Goal: Task Accomplishment & Management: Complete application form

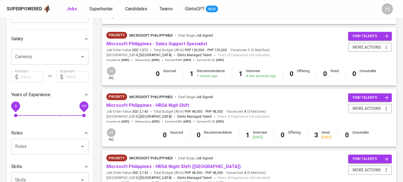
scroll to position [116, 0]
click at [157, 46] on link "Microsoft Philippines - Sales Support Specialist" at bounding box center [156, 43] width 101 height 5
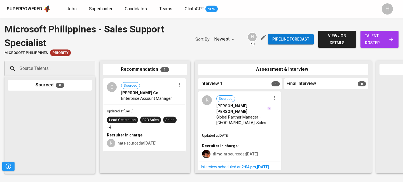
click at [272, 101] on button "button" at bounding box center [274, 97] width 7 height 7
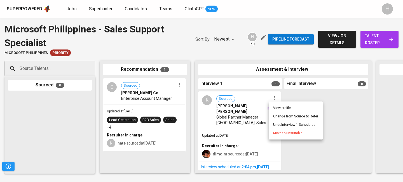
click at [289, 125] on li "Undo Interview 1 Scheduled" at bounding box center [296, 125] width 54 height 8
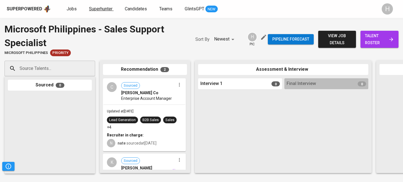
click at [106, 10] on span "Superhunter" at bounding box center [101, 8] width 24 height 5
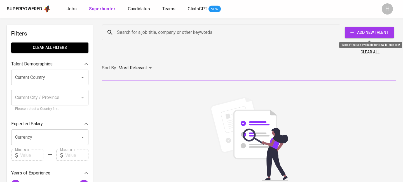
click at [370, 36] on button "Add New Talent" at bounding box center [369, 32] width 49 height 11
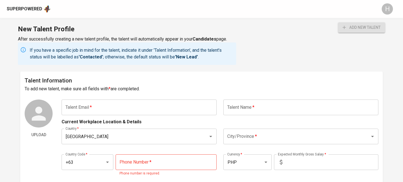
click at [114, 113] on input "text" at bounding box center [139, 108] width 155 height 16
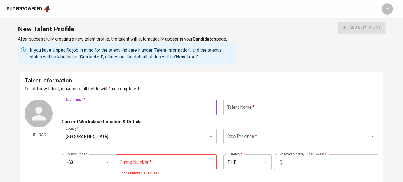
paste input "[EMAIL_ADDRESS][DOMAIN_NAME]"
type input "[EMAIL_ADDRESS][DOMAIN_NAME]"
click at [254, 107] on input "text" at bounding box center [300, 108] width 155 height 16
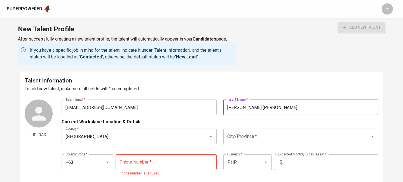
type input "[PERSON_NAME] [PERSON_NAME]"
click at [281, 139] on input "City/Province   *" at bounding box center [293, 136] width 134 height 11
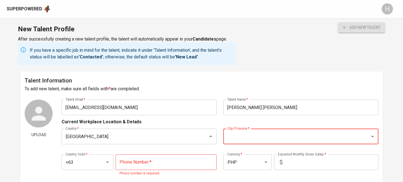
scroll to position [29, 0]
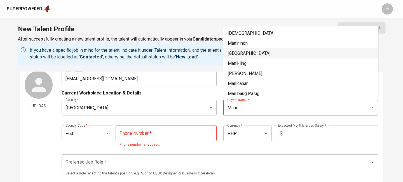
click at [233, 52] on li "[GEOGRAPHIC_DATA]" at bounding box center [300, 53] width 155 height 10
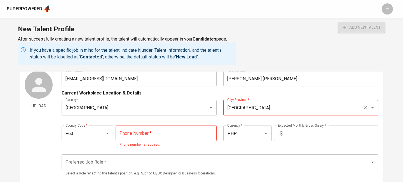
type input "[GEOGRAPHIC_DATA]"
click at [152, 132] on input "tel" at bounding box center [166, 134] width 101 height 16
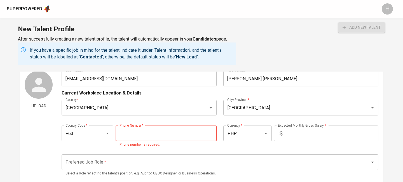
paste input "[PHONE_NUMBER]"
type input "[PHONE_NUMBER]"
click at [308, 138] on input "text" at bounding box center [332, 134] width 94 height 16
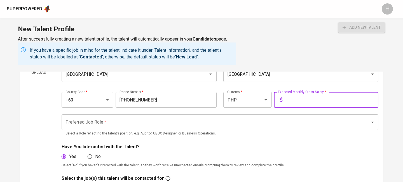
scroll to position [62, 0]
type input "80,000"
click at [241, 127] on input "Preferred Job Role   *" at bounding box center [212, 122] width 296 height 11
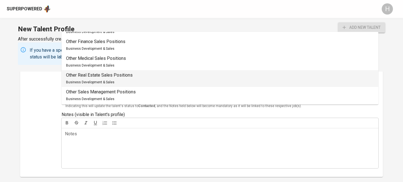
scroll to position [237, 0]
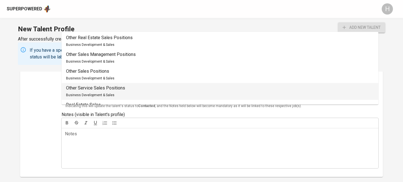
click at [103, 87] on p "Other Service Sales Positions" at bounding box center [95, 88] width 59 height 7
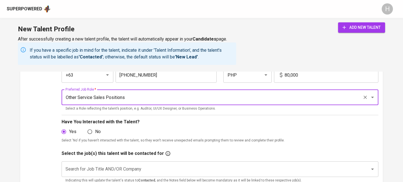
scroll to position [87, 0]
click at [151, 99] on input "Other Service Sales Positions" at bounding box center [212, 97] width 296 height 11
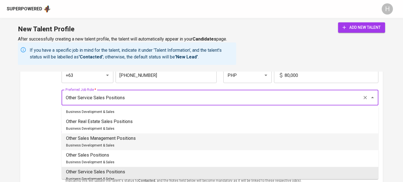
scroll to position [227, 0]
click at [128, 139] on p "Other Sales Management Positions" at bounding box center [101, 138] width 70 height 7
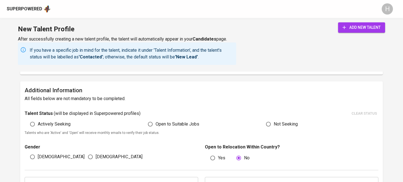
scroll to position [265, 0]
type input "Other Sales Management Positions"
click at [56, 125] on span "Actively Seeking" at bounding box center [54, 123] width 33 height 7
click at [38, 125] on input "Actively Seeking" at bounding box center [32, 123] width 11 height 11
radio input "true"
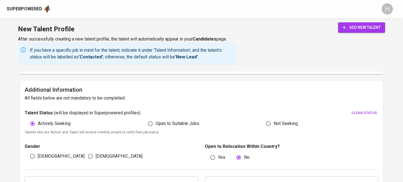
click at [41, 158] on span "[DEMOGRAPHIC_DATA]" at bounding box center [61, 156] width 47 height 7
click at [38, 158] on input "[DEMOGRAPHIC_DATA]" at bounding box center [32, 156] width 11 height 11
radio input "true"
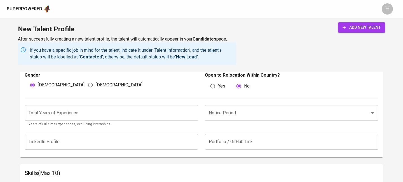
scroll to position [349, 0]
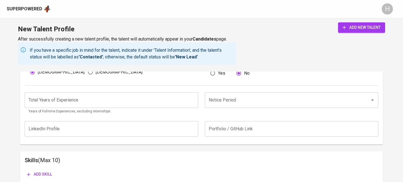
click at [144, 99] on input "number" at bounding box center [112, 100] width 174 height 16
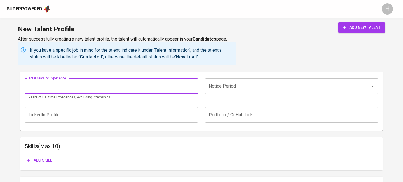
scroll to position [365, 0]
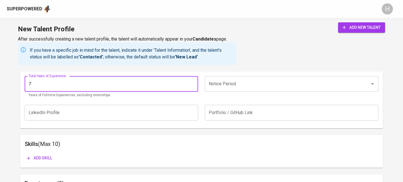
type input "7"
click at [246, 87] on input "Notice Period" at bounding box center [283, 84] width 153 height 11
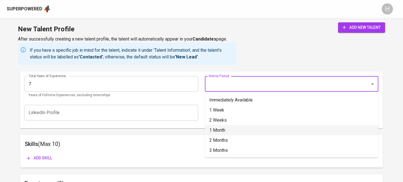
click at [226, 128] on li "1 Month" at bounding box center [292, 130] width 174 height 10
type input "1 Month"
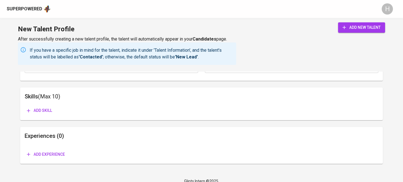
scroll to position [414, 0]
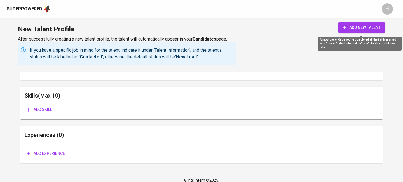
click at [359, 25] on span "add new talent" at bounding box center [362, 27] width 38 height 7
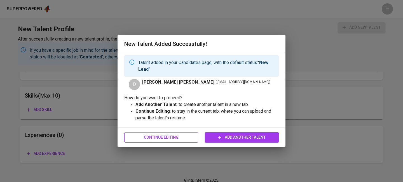
click at [169, 137] on span "Continue Editing" at bounding box center [161, 137] width 65 height 7
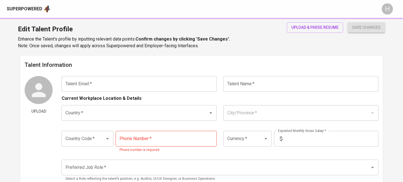
type input "[EMAIL_ADDRESS][DOMAIN_NAME]"
type input "[PERSON_NAME] [PERSON_NAME]"
type input "[GEOGRAPHIC_DATA]"
type input "+63"
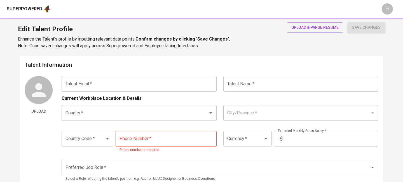
type input "[PHONE_NUMBER]"
type input "PHP"
type input "80,000"
type input "Other Sales Management Positions"
radio input "true"
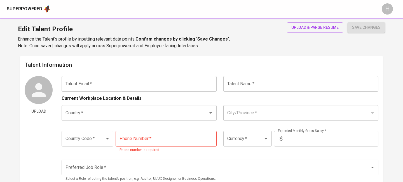
radio input "true"
type input "7"
type input "1 Month"
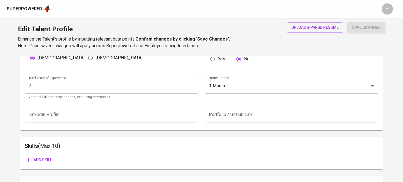
scroll to position [214, 0]
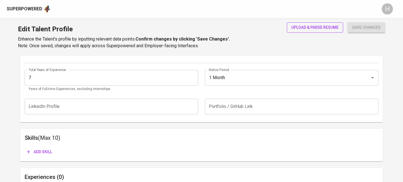
click at [317, 27] on span "upload & parse resume" at bounding box center [314, 27] width 47 height 7
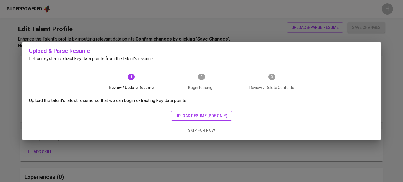
click at [214, 113] on span "upload resume (pdf only)" at bounding box center [202, 116] width 52 height 7
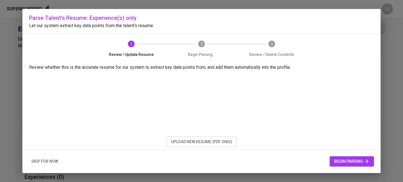
click at [350, 162] on span "begin parsing" at bounding box center [351, 161] width 35 height 7
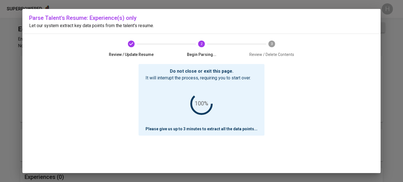
scroll to position [3, 0]
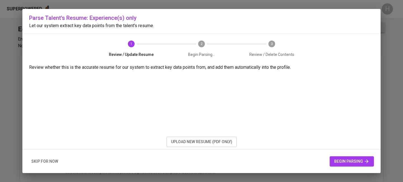
click at [340, 163] on span "begin parsing" at bounding box center [351, 161] width 35 height 7
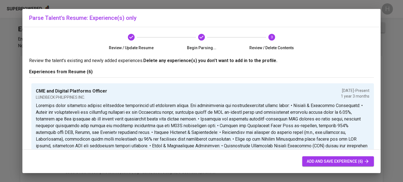
click at [325, 160] on span "add and save experience (6)" at bounding box center [338, 161] width 63 height 7
click at [322, 162] on span "add and save experience (6)" at bounding box center [338, 161] width 63 height 7
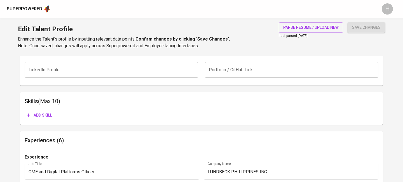
scroll to position [255, 0]
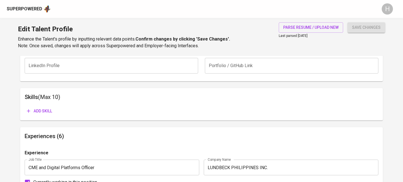
click at [50, 109] on span "Add skill" at bounding box center [39, 111] width 25 height 7
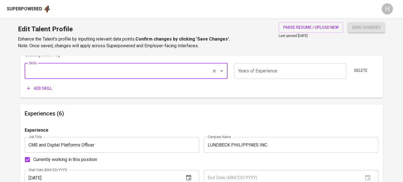
scroll to position [293, 0]
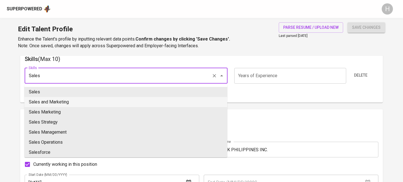
click at [60, 104] on li "Sales and Marketing" at bounding box center [125, 102] width 203 height 10
type input "Sales and Marketing"
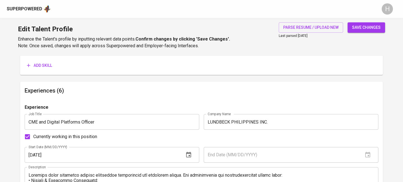
scroll to position [304, 0]
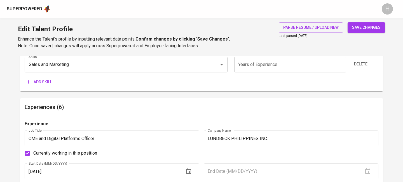
click at [49, 81] on span "Add skill" at bounding box center [39, 82] width 25 height 7
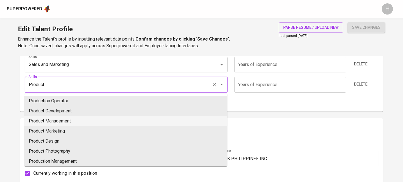
click at [49, 118] on li "Product Management" at bounding box center [125, 121] width 203 height 10
type input "Product Management"
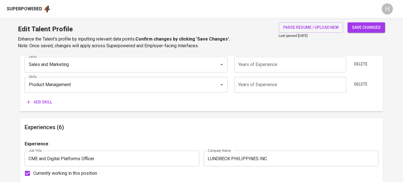
click at [39, 103] on span "Add skill" at bounding box center [39, 102] width 25 height 7
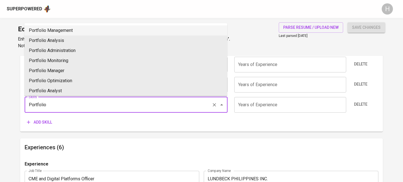
click at [63, 30] on li "Portfolio Management" at bounding box center [125, 30] width 203 height 10
type input "Portfolio Management"
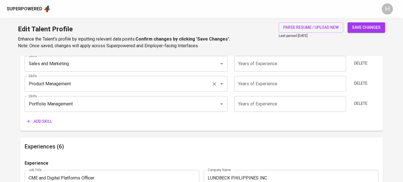
scroll to position [302, 0]
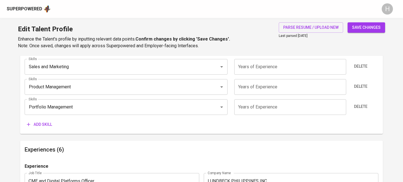
click at [45, 125] on span "Add skill" at bounding box center [39, 124] width 25 height 7
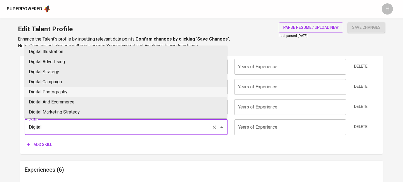
scroll to position [0, 0]
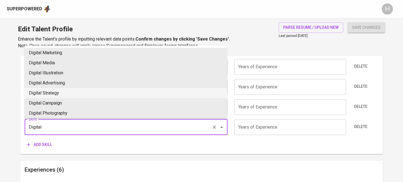
click at [48, 93] on li "Digital Strategy" at bounding box center [125, 93] width 203 height 10
type input "Digital Strategy"
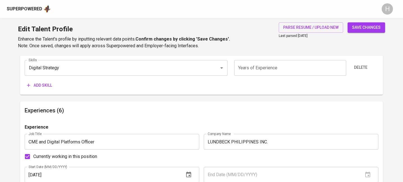
scroll to position [360, 0]
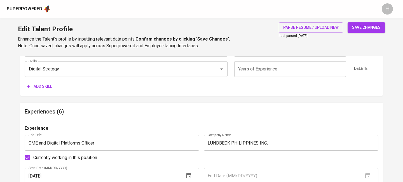
click at [45, 85] on span "Add skill" at bounding box center [39, 86] width 25 height 7
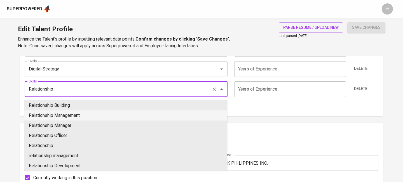
click at [56, 116] on li "Relationship Management" at bounding box center [125, 116] width 203 height 10
type input "Relationship Management"
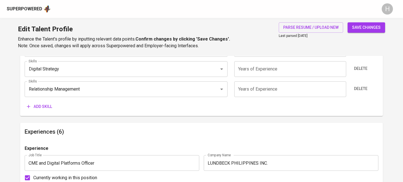
click at [376, 23] on button "save changes" at bounding box center [367, 27] width 38 height 10
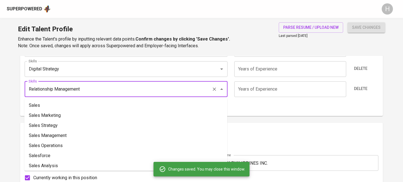
type input "Relationship Management"
type input "Digital Strategy"
type input "Product Management"
type input "Marketing"
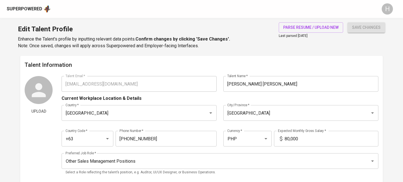
click at [30, 7] on div "Superpowered" at bounding box center [25, 9] width 36 height 6
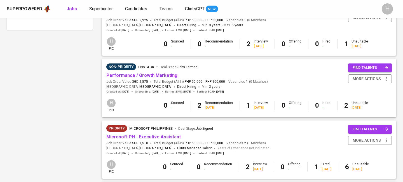
scroll to position [309, 0]
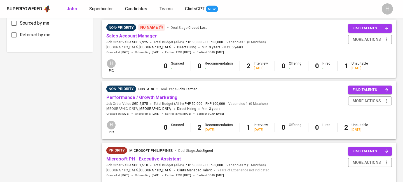
click at [139, 38] on link "Sales Account Manager" at bounding box center [131, 35] width 51 height 5
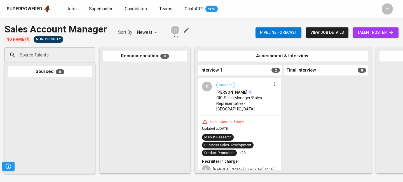
click at [52, 57] on input "Source Talents..." at bounding box center [47, 55] width 59 height 11
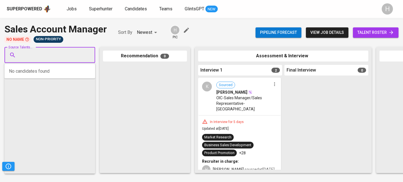
paste input "[EMAIL_ADDRESS][DOMAIN_NAME]"
type input "[EMAIL_ADDRESS][DOMAIN_NAME]"
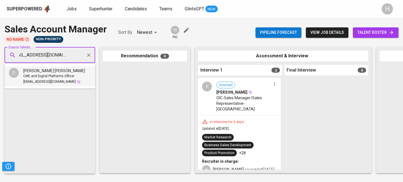
click at [43, 79] on span "[EMAIL_ADDRESS][DOMAIN_NAME]" at bounding box center [49, 82] width 53 height 6
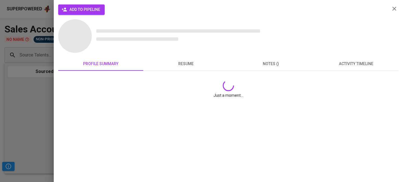
scroll to position [0, 0]
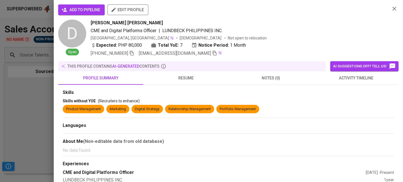
click at [84, 11] on span "add to pipeline" at bounding box center [82, 9] width 38 height 7
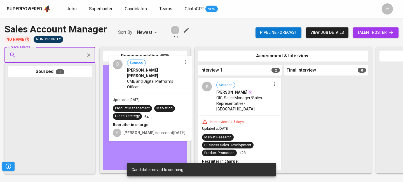
drag, startPoint x: 34, startPoint y: 117, endPoint x: 116, endPoint y: 31, distance: 119.4
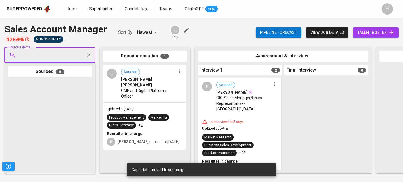
click at [99, 8] on span "Superhunter" at bounding box center [101, 8] width 24 height 5
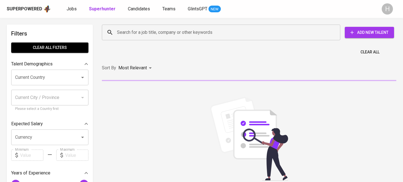
click at [127, 32] on input "Search for a job title, company or other keywords" at bounding box center [223, 32] width 214 height 11
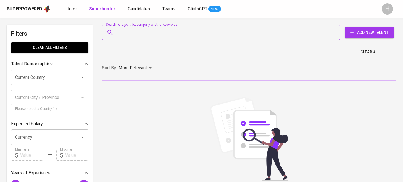
paste input "[EMAIL_ADDRESS][DOMAIN_NAME]"
type input "[EMAIL_ADDRESS][DOMAIN_NAME]"
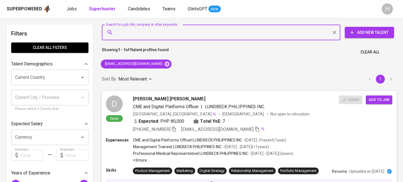
click at [380, 102] on span "Add to job" at bounding box center [379, 100] width 21 height 6
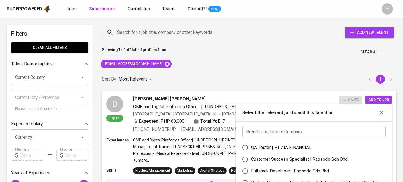
click at [306, 134] on input "text" at bounding box center [313, 131] width 143 height 11
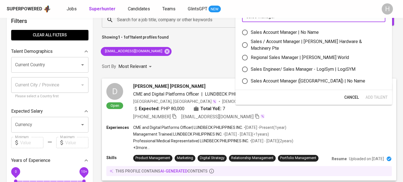
scroll to position [15, 0]
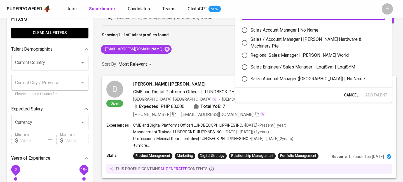
type input "sales manager"
click at [301, 27] on div "Sales Account Manager | No Name" at bounding box center [285, 30] width 68 height 7
click at [251, 27] on input "Sales Account Manager | No Name" at bounding box center [245, 30] width 12 height 12
radio input "true"
click at [373, 95] on span "Add Talent" at bounding box center [376, 95] width 22 height 7
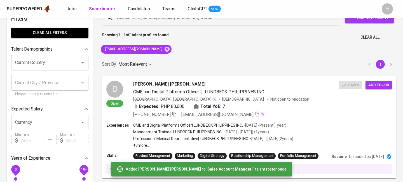
scroll to position [0, 0]
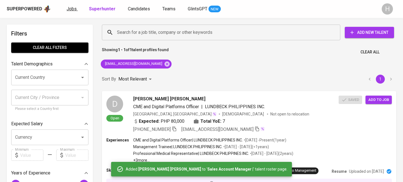
click at [71, 9] on span "Jobs" at bounding box center [72, 8] width 10 height 5
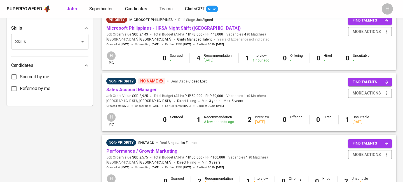
scroll to position [257, 0]
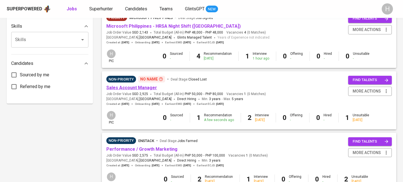
click at [140, 89] on link "Sales Account Manager" at bounding box center [131, 87] width 51 height 5
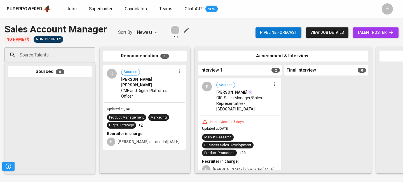
click at [379, 34] on span "talent roster" at bounding box center [375, 32] width 37 height 7
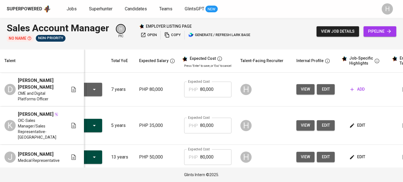
scroll to position [0, 76]
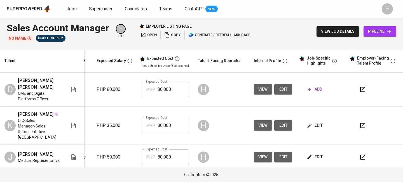
click at [313, 89] on span "add" at bounding box center [315, 89] width 14 height 7
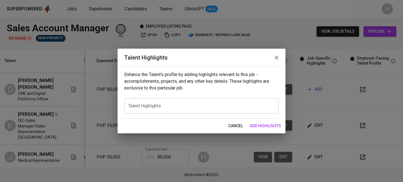
click at [162, 104] on textarea at bounding box center [201, 106] width 147 height 5
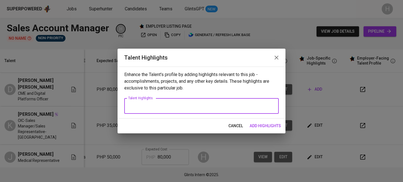
paste textarea "Results-driven pharmaceutical professional with over 5 years of experience in s…"
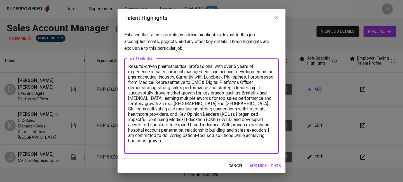
paste textarea "https://glints.sg.larksuite.com/file/T8ePbYX7Kocwn2xi6xmlq4OGgRh"
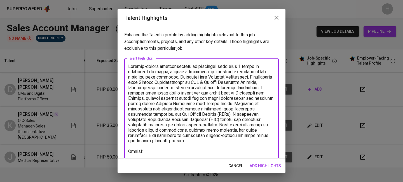
type textarea "Results-driven pharmaceutical professional with over 5 years of experience in s…"
click at [263, 162] on button "add highlights" at bounding box center [265, 166] width 36 height 10
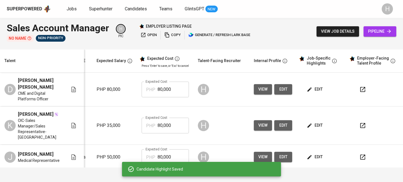
scroll to position [0, 0]
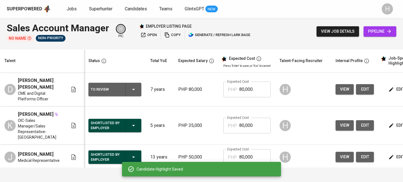
click at [129, 85] on div "To Review" at bounding box center [115, 89] width 48 height 13
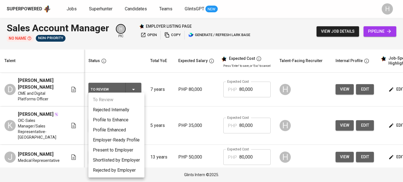
click at [112, 150] on li "Present to Employer" at bounding box center [116, 150] width 56 height 10
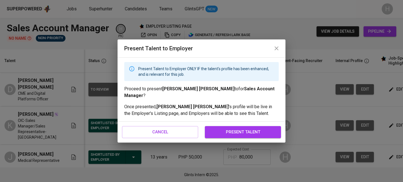
click at [244, 126] on button "present talent" at bounding box center [243, 132] width 76 height 12
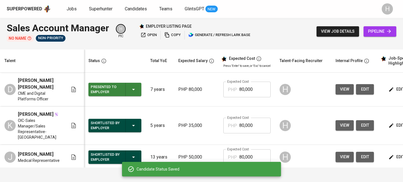
click at [176, 36] on span "copy" at bounding box center [172, 35] width 17 height 6
